Goal: Information Seeking & Learning: Learn about a topic

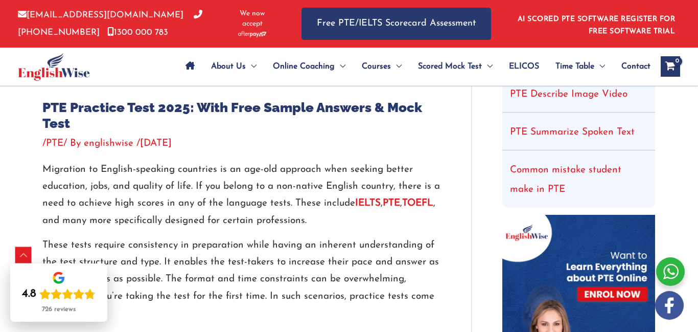
scroll to position [328, 0]
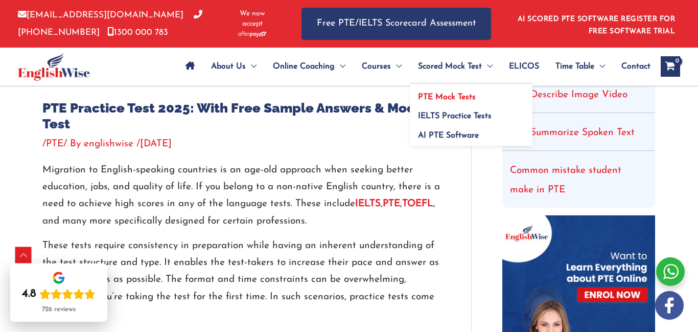
click at [471, 95] on span "PTE Mock Tests" at bounding box center [447, 97] width 58 height 8
